Goal: Task Accomplishment & Management: Complete application form

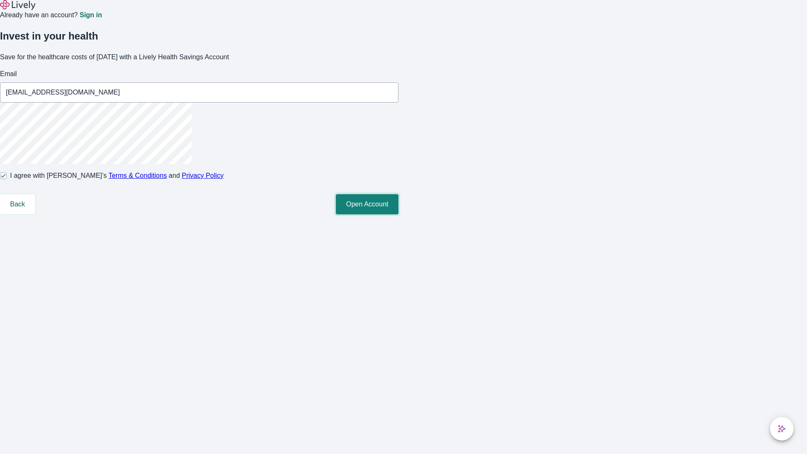
click at [399, 214] on button "Open Account" at bounding box center [367, 204] width 63 height 20
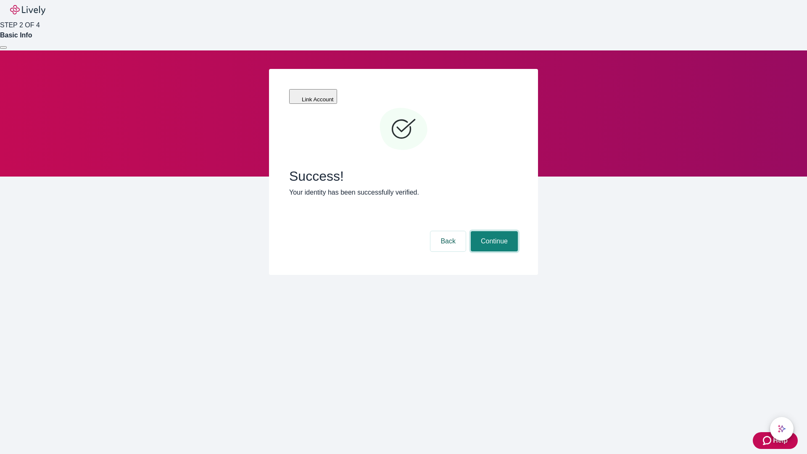
click at [493, 231] on button "Continue" at bounding box center [494, 241] width 47 height 20
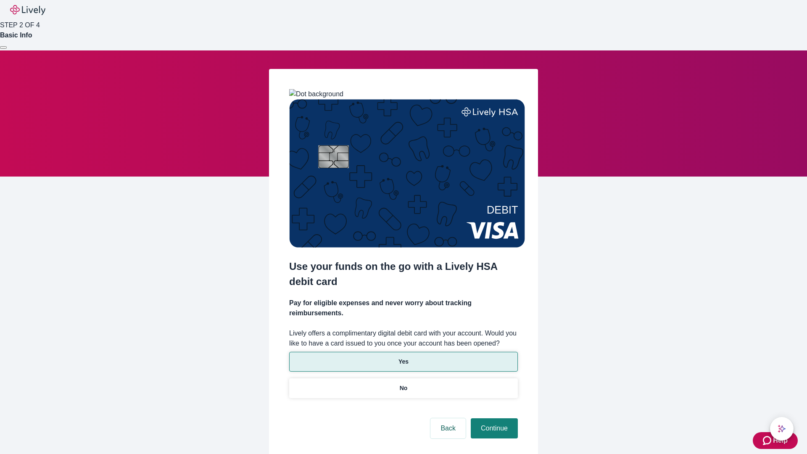
click at [403, 357] on p "Yes" at bounding box center [404, 361] width 10 height 9
click at [493, 418] on button "Continue" at bounding box center [494, 428] width 47 height 20
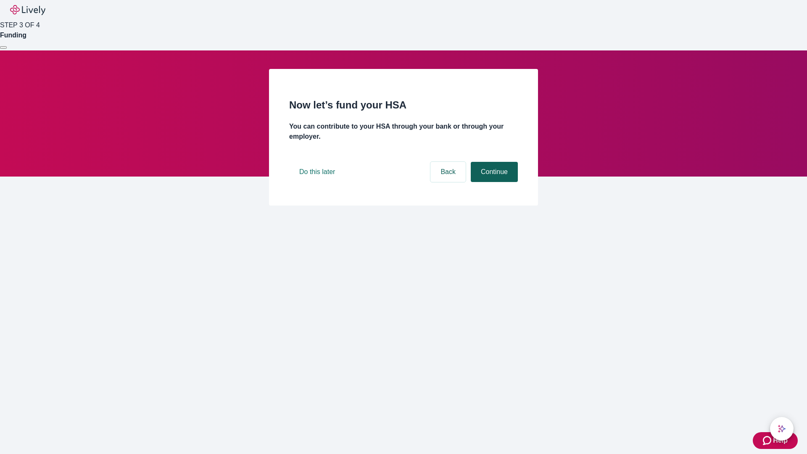
click at [493, 182] on button "Continue" at bounding box center [494, 172] width 47 height 20
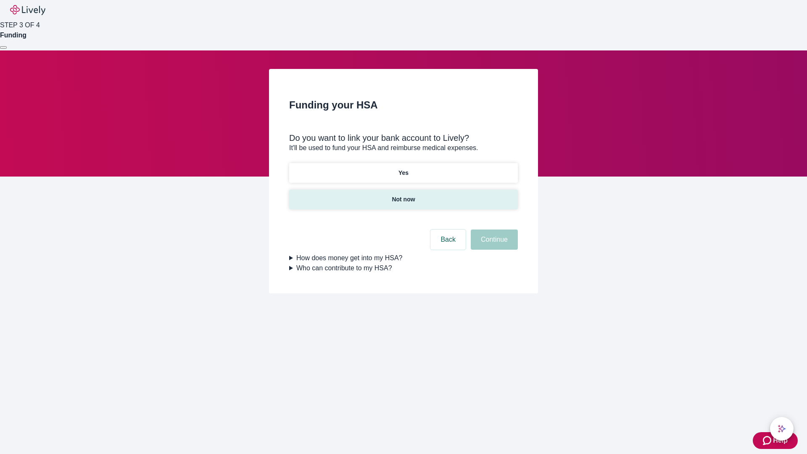
click at [403, 195] on p "Not now" at bounding box center [403, 199] width 23 height 9
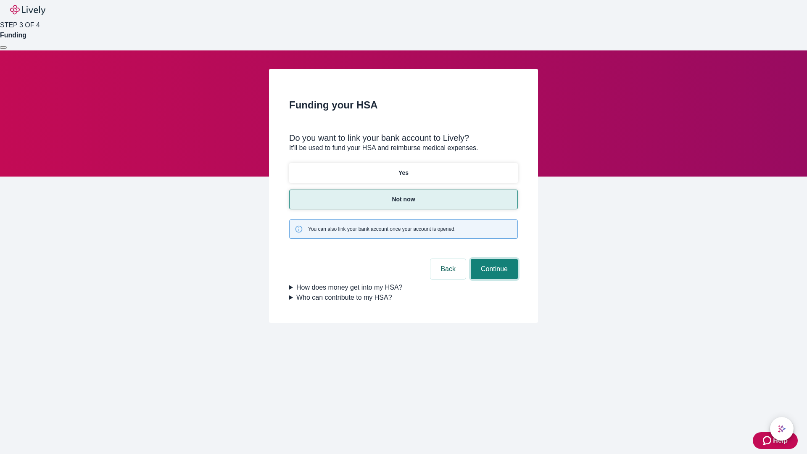
click at [493, 259] on button "Continue" at bounding box center [494, 269] width 47 height 20
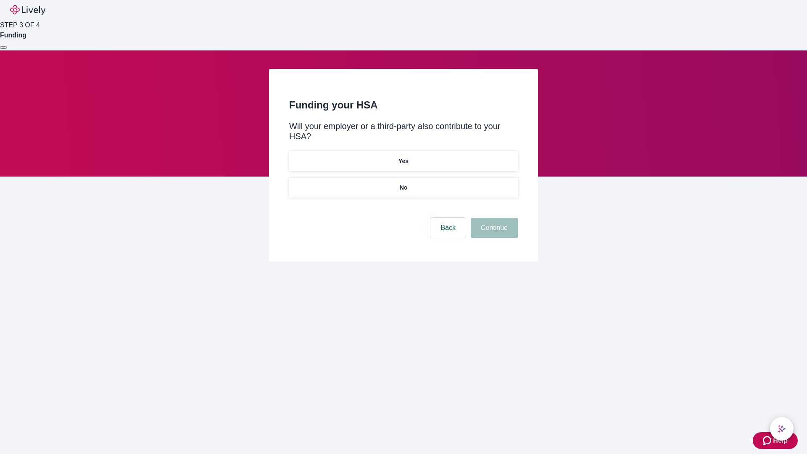
click at [403, 183] on p "No" at bounding box center [404, 187] width 8 height 9
click at [493, 218] on button "Continue" at bounding box center [494, 228] width 47 height 20
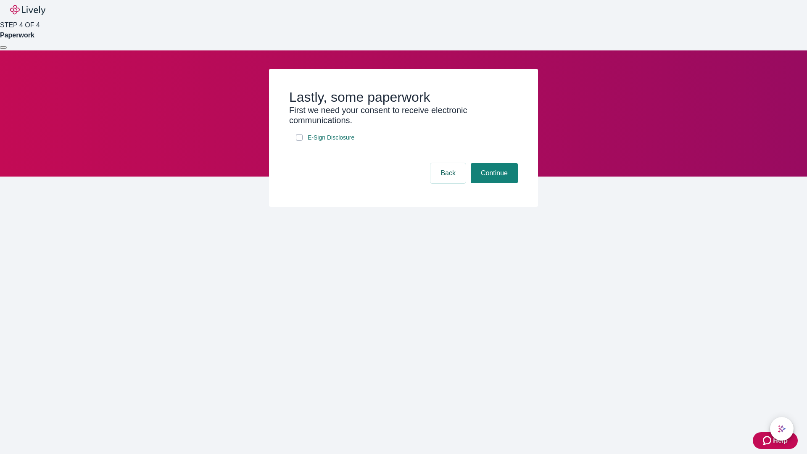
click at [299, 141] on input "E-Sign Disclosure" at bounding box center [299, 137] width 7 height 7
checkbox input "true"
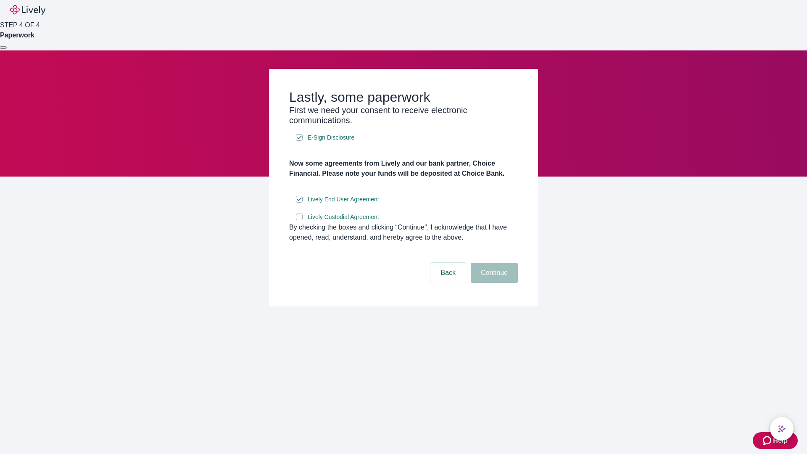
click at [299, 220] on input "Lively Custodial Agreement" at bounding box center [299, 217] width 7 height 7
checkbox input "true"
click at [493, 283] on button "Continue" at bounding box center [494, 273] width 47 height 20
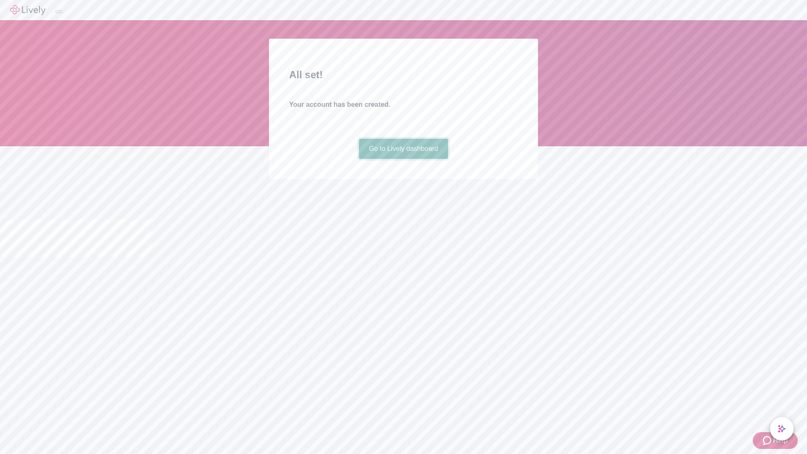
click at [403, 159] on link "Go to Lively dashboard" at bounding box center [404, 149] width 90 height 20
